Goal: Check status: Check status

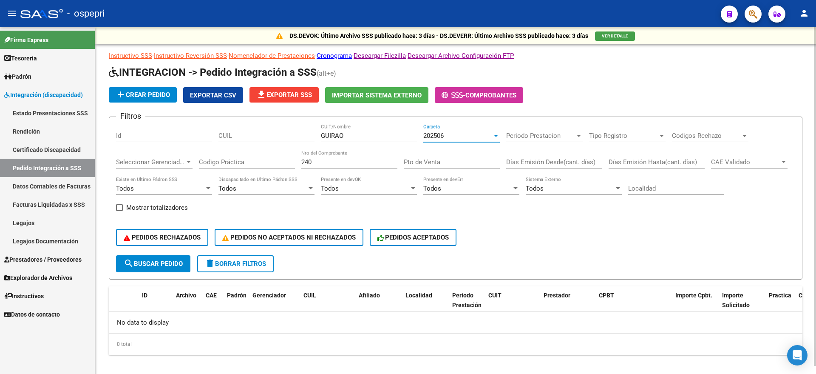
drag, startPoint x: 274, startPoint y: 133, endPoint x: 263, endPoint y: 134, distance: 11.2
click at [263, 134] on div "Filtros Id CUIL GUIRAO CUIT/Nombre 202506 Carpeta Periodo Prestacion Periodo Pr…" at bounding box center [455, 189] width 679 height 131
drag, startPoint x: 336, startPoint y: 161, endPoint x: 258, endPoint y: 164, distance: 77.4
click at [252, 165] on div "Filtros Id CUIL CUIT/Nombre 202506 Carpeta Periodo Prestacion Periodo Prestacio…" at bounding box center [455, 189] width 679 height 131
click at [449, 137] on div "202506" at bounding box center [457, 136] width 69 height 8
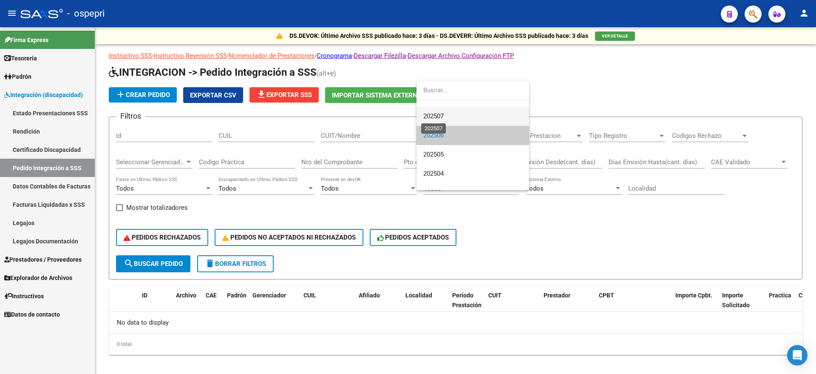
click at [444, 116] on span "202507" at bounding box center [433, 116] width 20 height 8
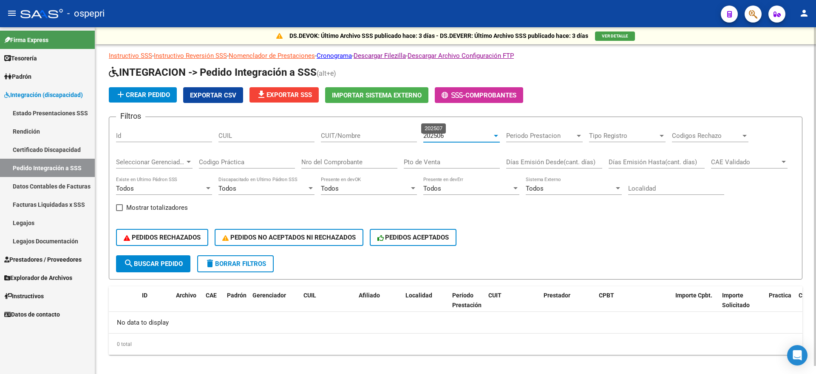
scroll to position [19, 0]
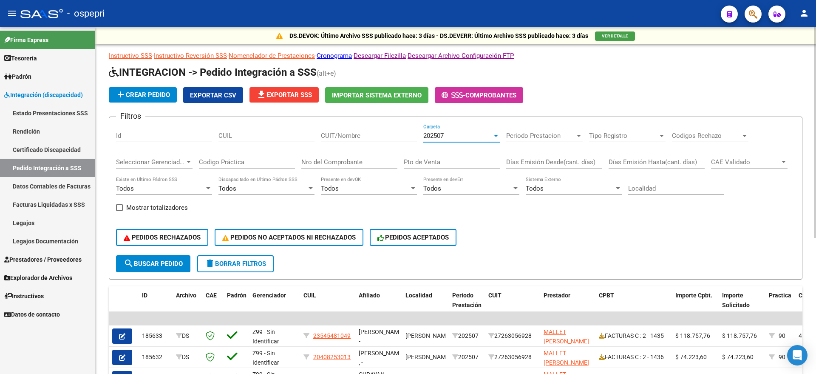
click at [339, 161] on input "Nro del Comprobante" at bounding box center [349, 162] width 96 height 8
click at [143, 134] on input "Id" at bounding box center [164, 136] width 96 height 8
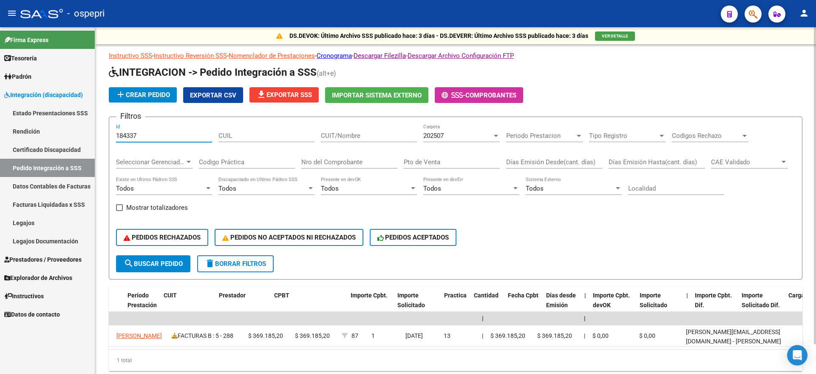
scroll to position [0, 0]
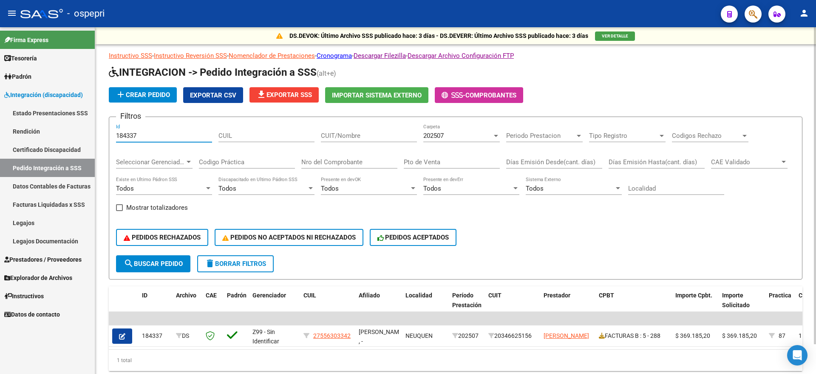
type input "184337"
drag, startPoint x: 140, startPoint y: 136, endPoint x: 54, endPoint y: 141, distance: 86.4
click at [54, 140] on mat-sidenav-container "Firma Express Tesorería Extractos Procesados (csv) Extractos Originales (pdf) P…" at bounding box center [408, 200] width 816 height 346
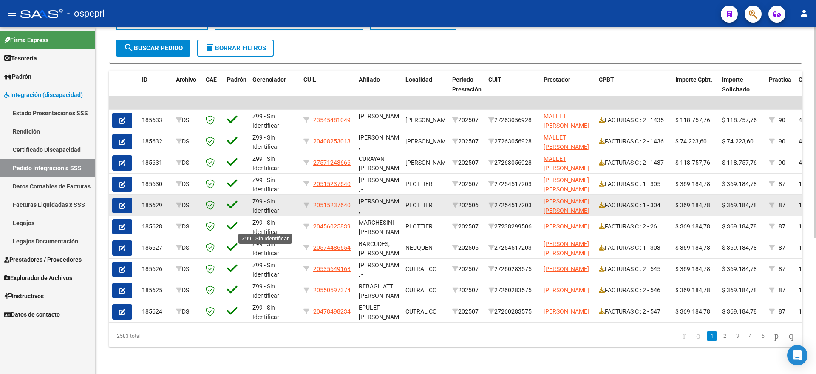
scroll to position [224, 0]
